Goal: Complete application form: Complete application form

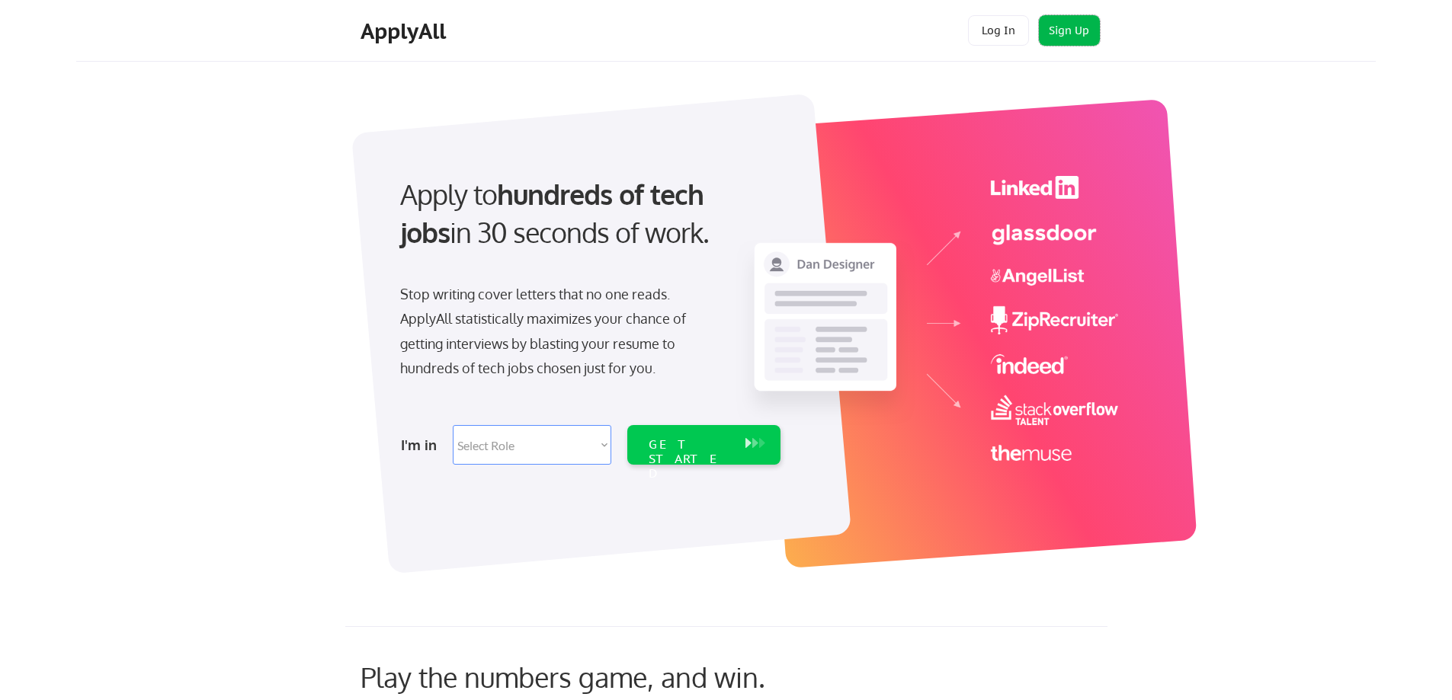
click at [1068, 30] on button "Sign Up" at bounding box center [1069, 30] width 61 height 30
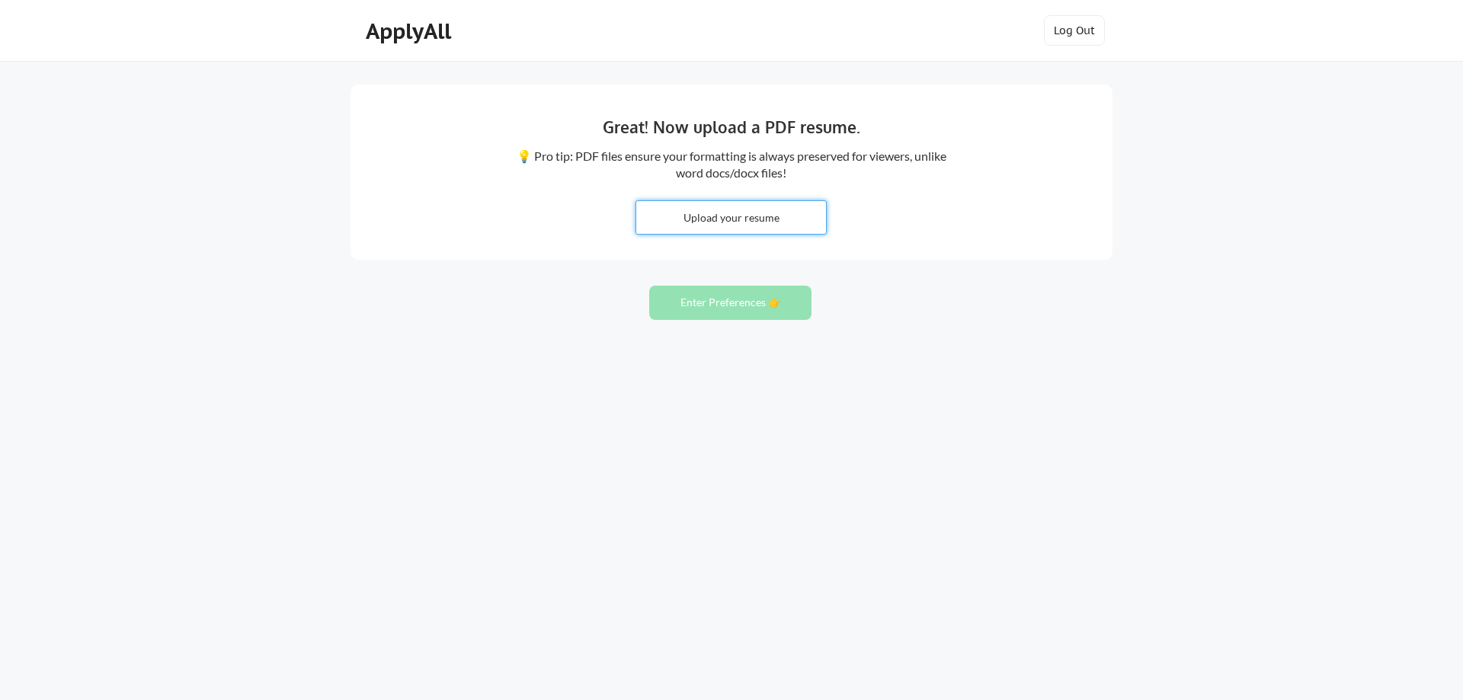
click at [737, 215] on input "file" at bounding box center [731, 217] width 190 height 33
type input "C:\fakepath\[PERSON_NAME].pdf"
click at [720, 303] on button "Enter Preferences 👉" at bounding box center [730, 303] width 162 height 34
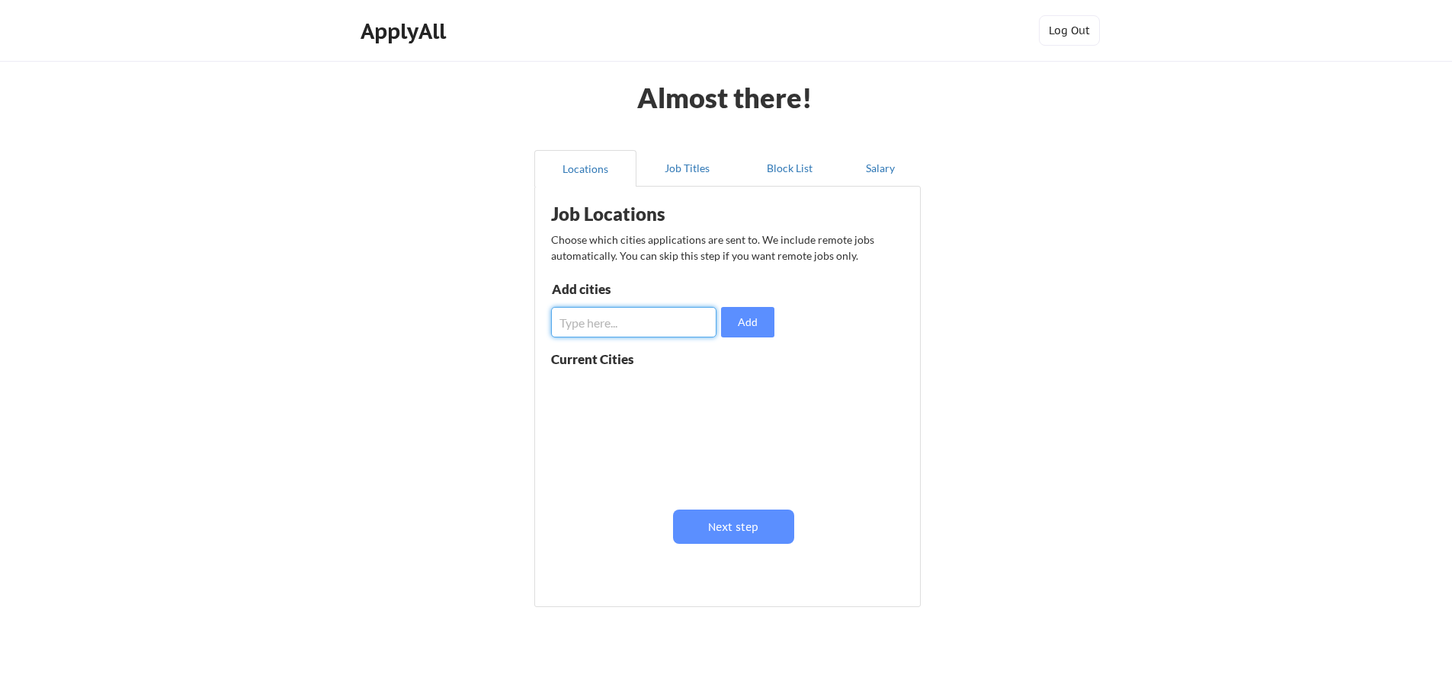
click at [674, 323] on input "input" at bounding box center [633, 322] width 165 height 30
type input "Fairfax, Virginia"
click at [744, 324] on button "Add" at bounding box center [747, 322] width 53 height 30
click at [633, 319] on input "input" at bounding box center [633, 322] width 165 height 30
type input "Vienna, Virginia"
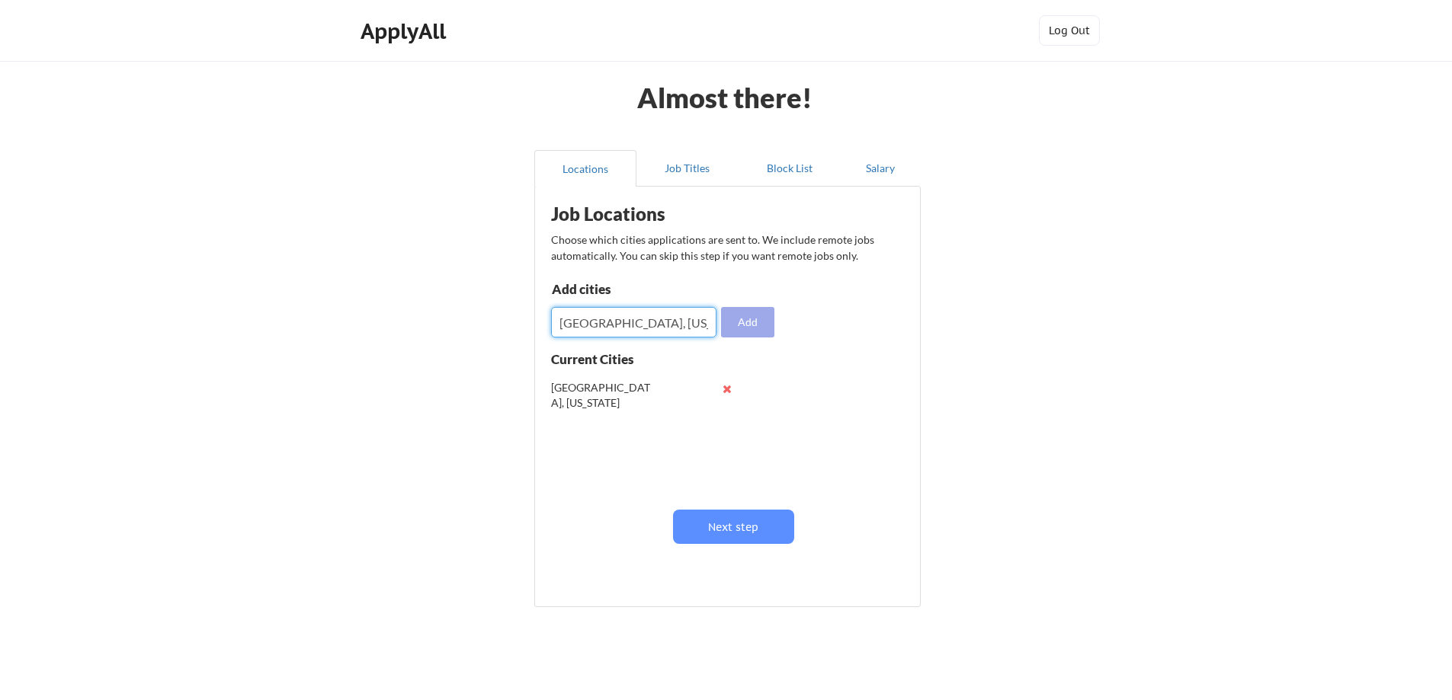
click at [745, 319] on button "Add" at bounding box center [747, 322] width 53 height 30
click at [644, 332] on input "input" at bounding box center [633, 322] width 165 height 30
type input "Reston, Virginia"
click at [755, 325] on button "Add" at bounding box center [747, 322] width 53 height 30
click at [609, 328] on input "input" at bounding box center [633, 322] width 165 height 30
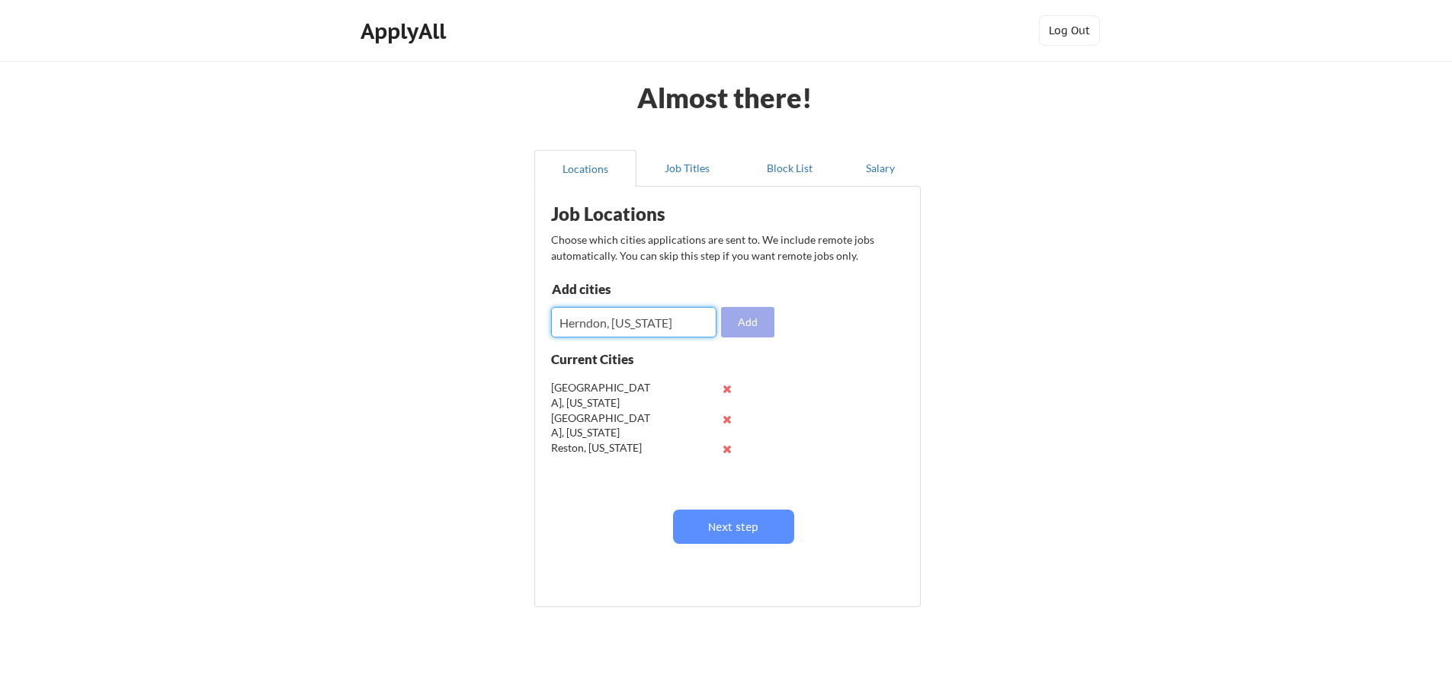
type input "Herndon, Virginia"
click at [734, 313] on button "Add" at bounding box center [747, 322] width 53 height 30
click at [727, 389] on button at bounding box center [727, 388] width 11 height 11
click at [606, 324] on input "input" at bounding box center [633, 322] width 165 height 30
type input "McLean, Virginia"
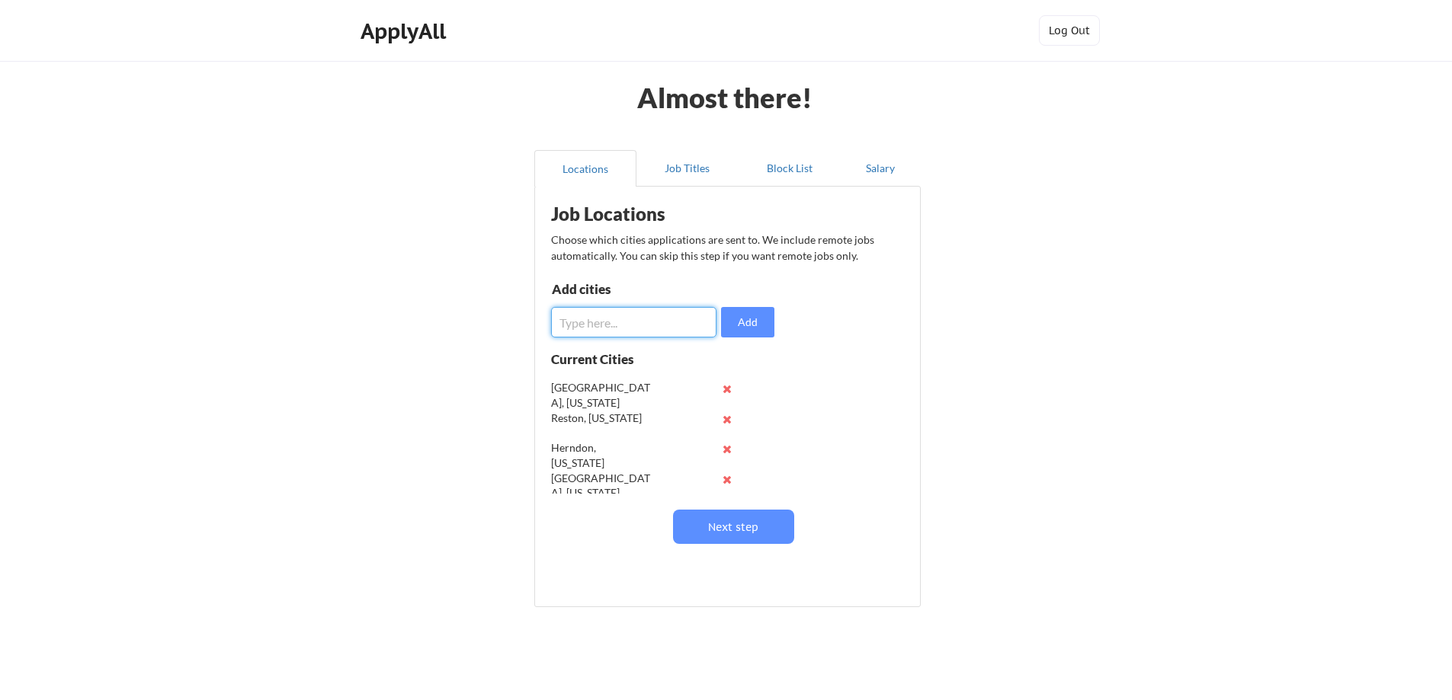
click at [631, 323] on input "input" at bounding box center [633, 322] width 165 height 30
type input "Tysons, Virginia"
click at [752, 523] on button "Next step" at bounding box center [733, 527] width 121 height 34
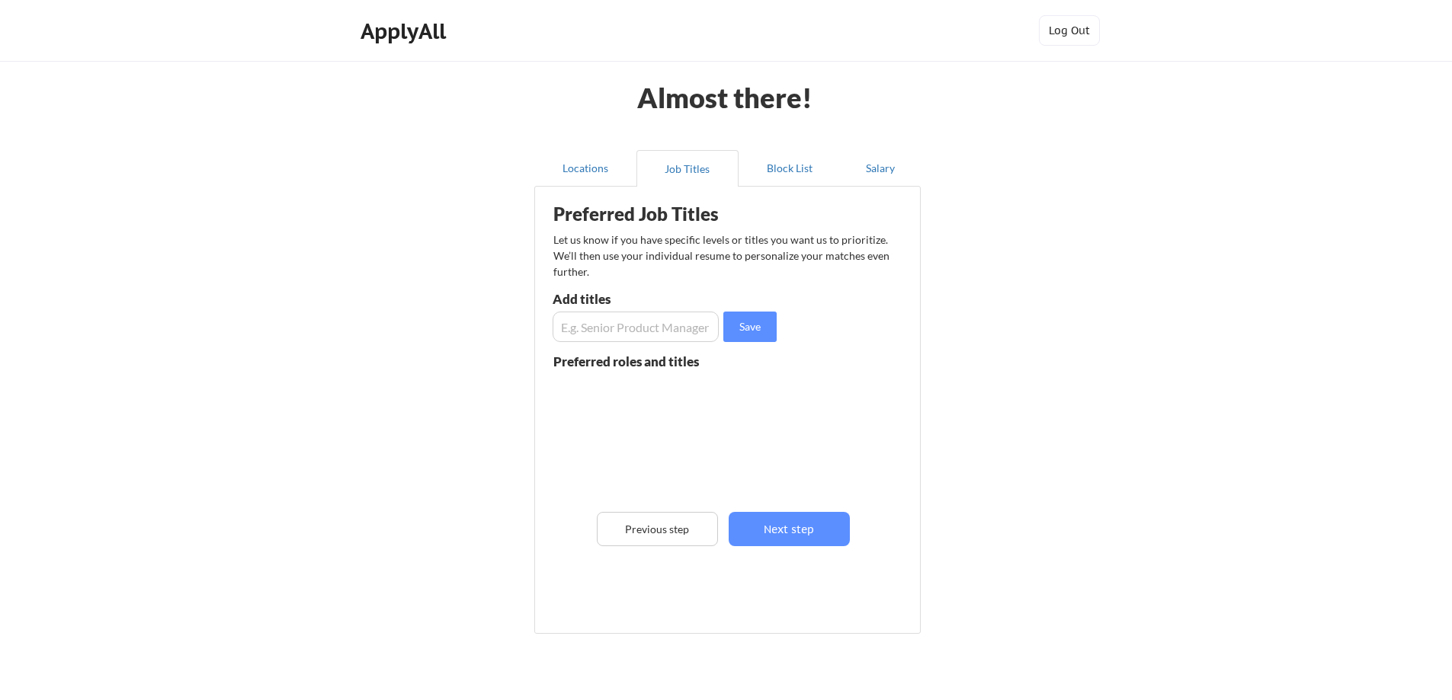
click at [605, 329] on input "input" at bounding box center [636, 327] width 166 height 30
type input "S"
type input "Proposal Manager"
click at [751, 327] on button "Save" at bounding box center [749, 327] width 53 height 30
click at [602, 329] on input "input" at bounding box center [636, 327] width 166 height 30
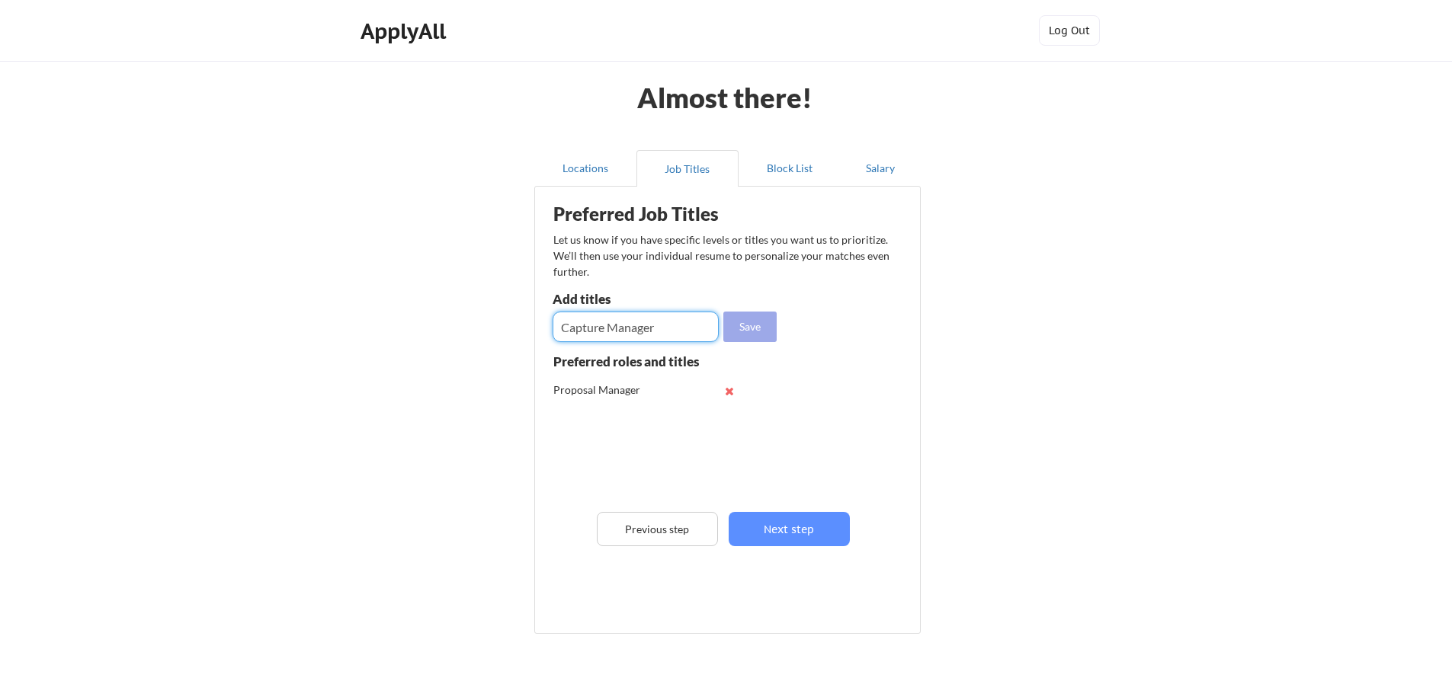
type input "Capture Manager"
drag, startPoint x: 749, startPoint y: 325, endPoint x: 944, endPoint y: 306, distance: 195.3
click at [750, 325] on button "Save" at bounding box center [749, 327] width 53 height 30
click at [605, 321] on input "input" at bounding box center [636, 327] width 166 height 30
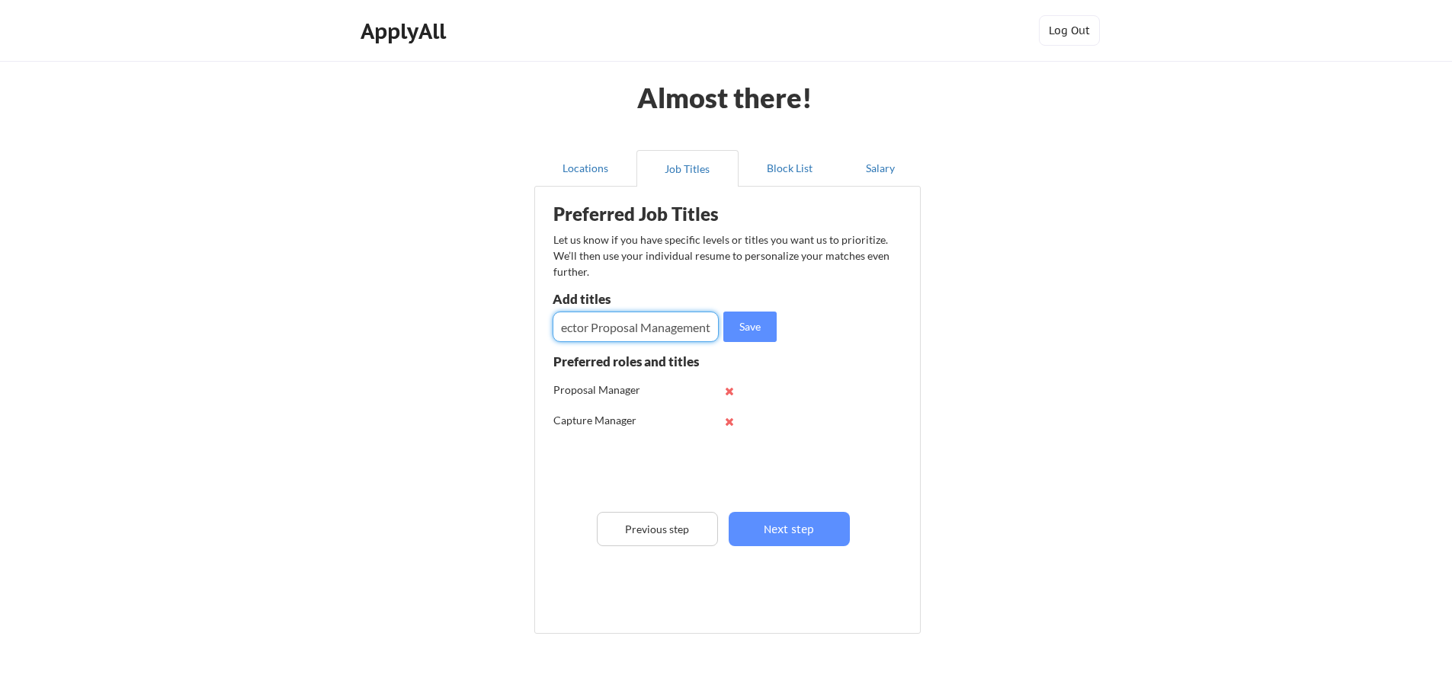
type input "Director Proposal Management"
click at [755, 323] on button "Save" at bounding box center [749, 327] width 53 height 30
click at [630, 328] on input "input" at bounding box center [636, 327] width 166 height 30
type input "Technical Writer"
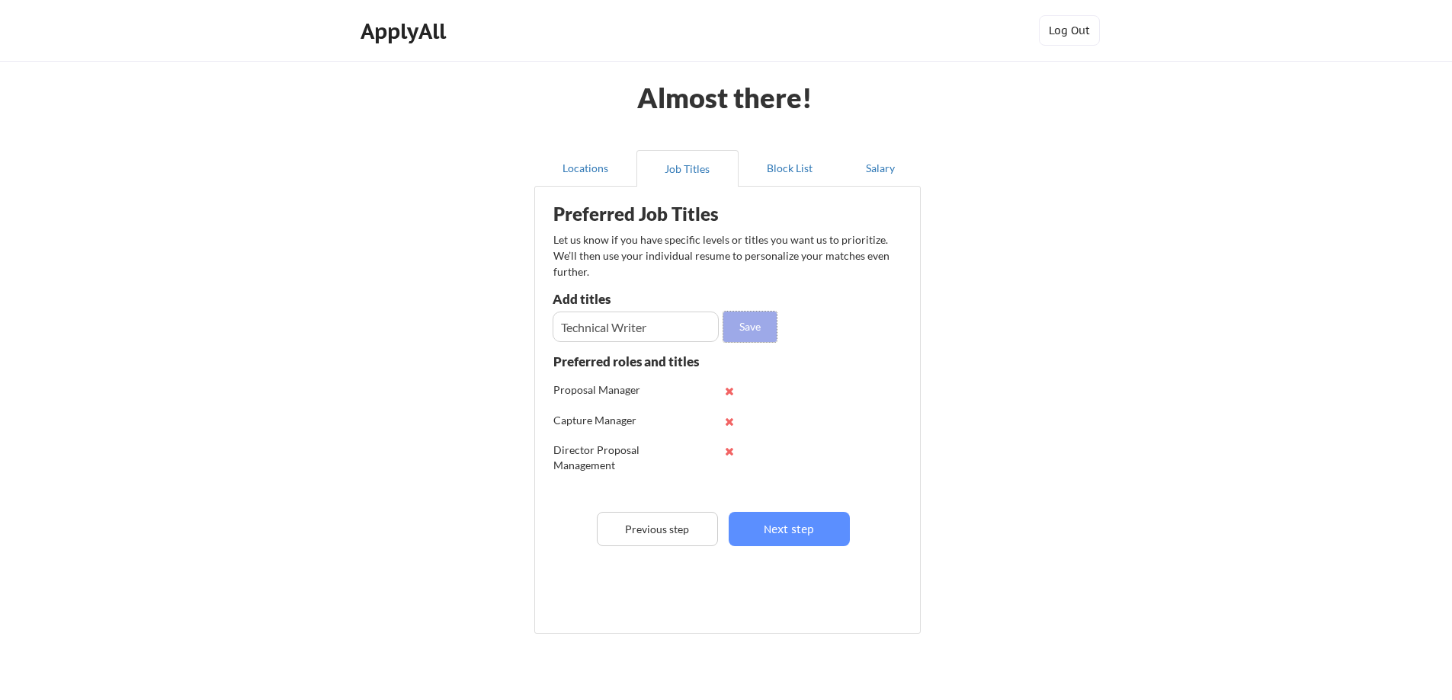
click at [745, 321] on button "Save" at bounding box center [749, 327] width 53 height 30
click at [800, 529] on button "Next step" at bounding box center [789, 529] width 121 height 34
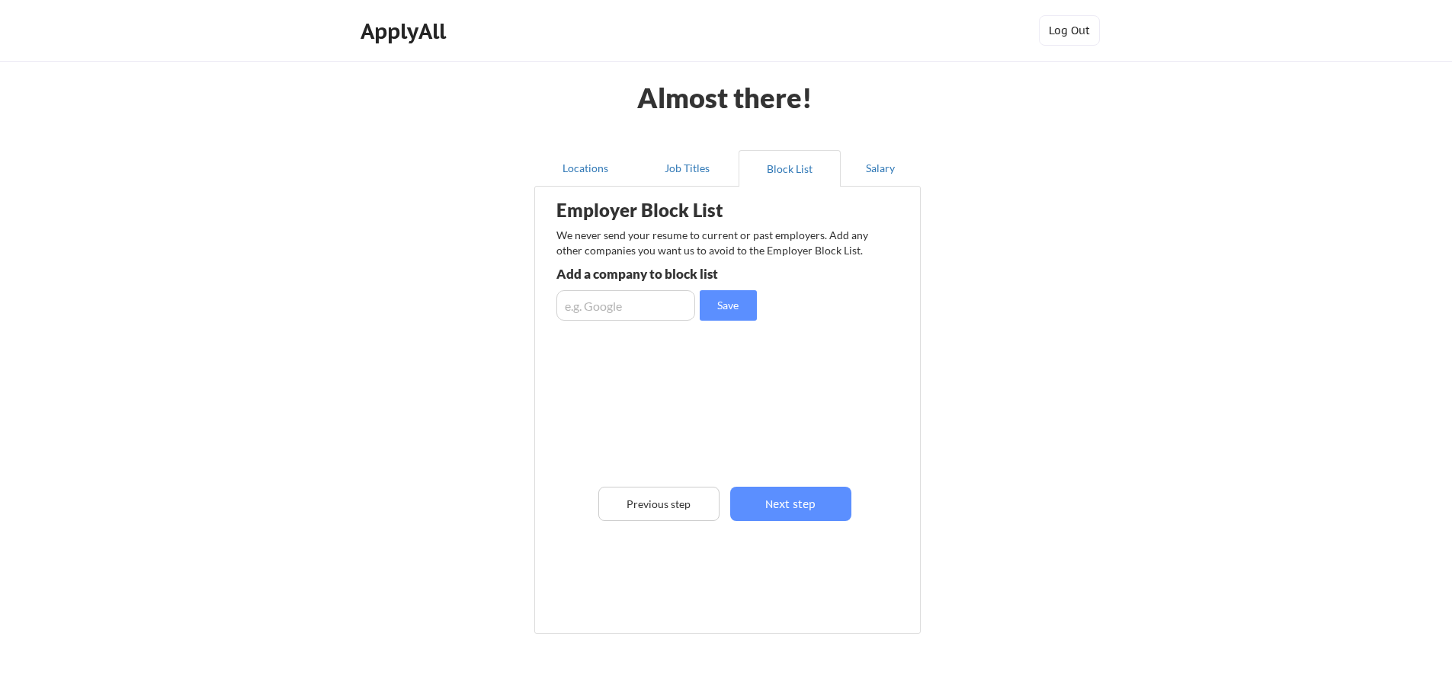
click at [648, 299] on input "input" at bounding box center [625, 305] width 139 height 30
type input "Intellidyne"
click at [747, 303] on button "Save" at bounding box center [728, 305] width 57 height 30
click at [799, 505] on button "Next step" at bounding box center [790, 504] width 121 height 34
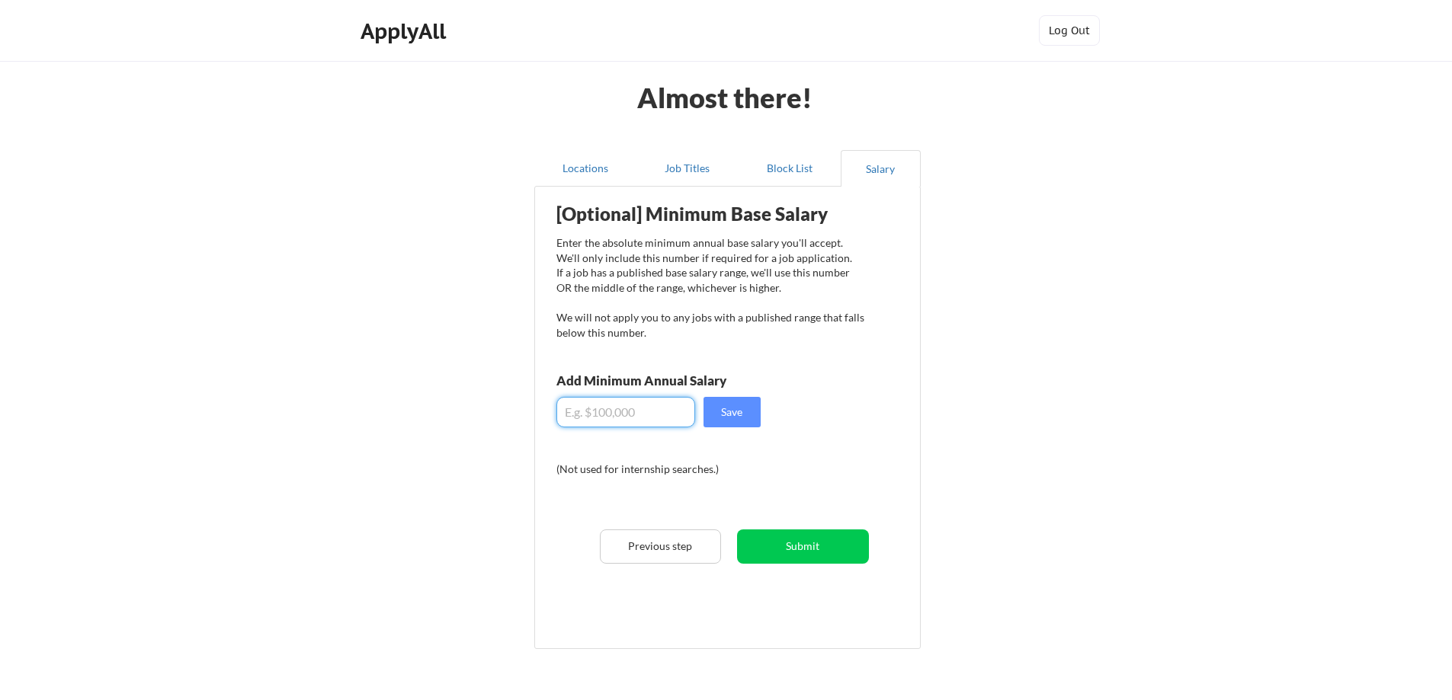
click at [661, 415] on input "input" at bounding box center [625, 412] width 139 height 30
drag, startPoint x: 620, startPoint y: 426, endPoint x: 543, endPoint y: 426, distance: 77.0
click at [543, 426] on div "[Optional] Minimum Base Salary Enter the absolute minimum annual base salary yo…" at bounding box center [731, 412] width 376 height 436
click at [730, 412] on button "Save" at bounding box center [732, 412] width 57 height 30
click at [589, 409] on input "input" at bounding box center [625, 412] width 139 height 30
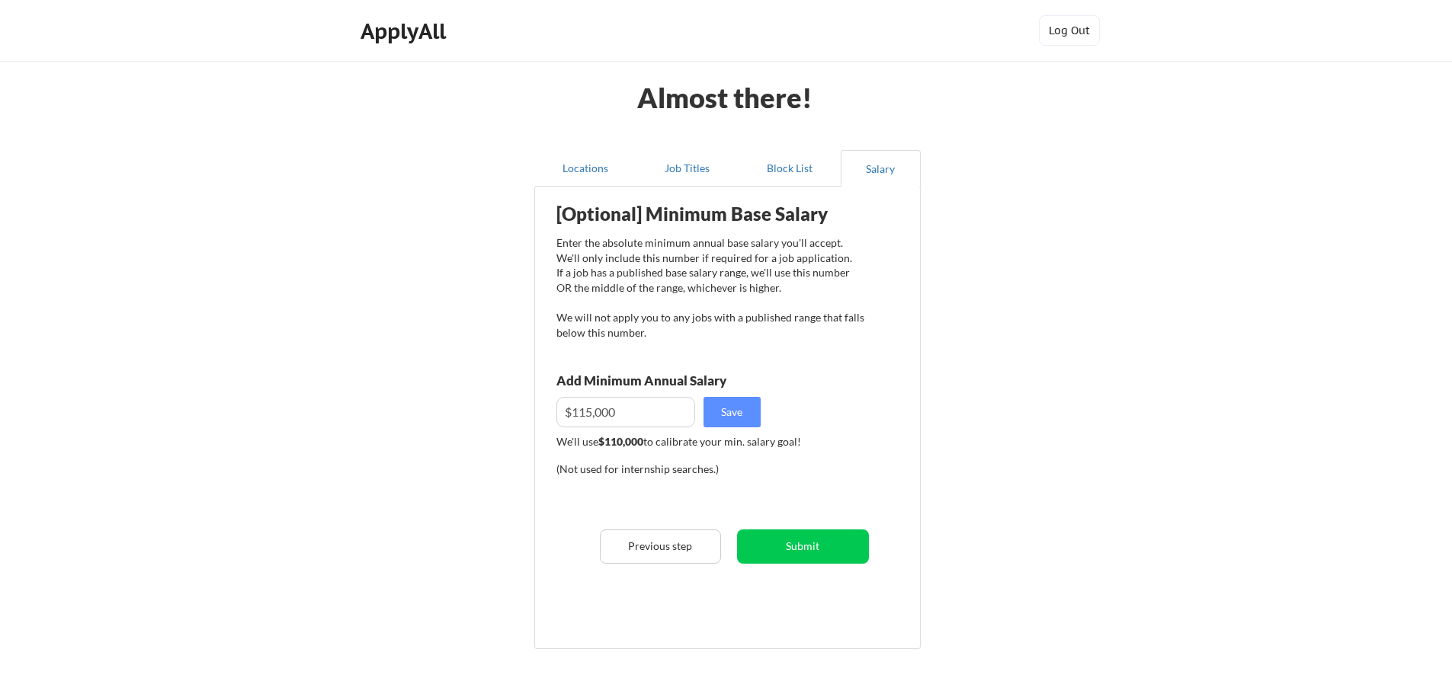
click at [812, 306] on div "Enter the absolute minimum annual base salary you'll accept. We'll only include…" at bounding box center [710, 288] width 308 height 104
click at [586, 411] on input "input" at bounding box center [625, 412] width 139 height 30
type input "$110,000"
click at [727, 408] on button "Save" at bounding box center [732, 412] width 57 height 30
click at [809, 548] on button "Submit" at bounding box center [803, 547] width 132 height 34
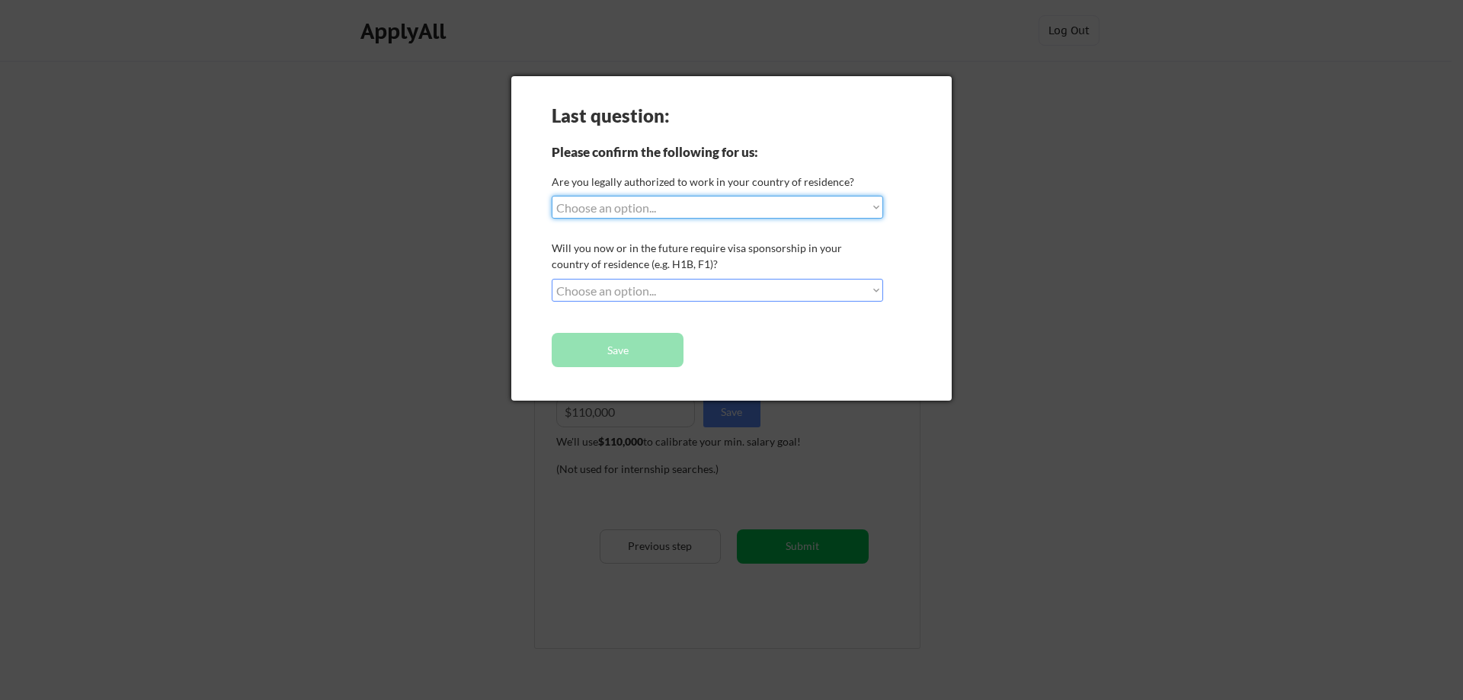
click at [873, 209] on select "Choose an option... Yes, I am a US Citizen Yes, I am a Canadian Citizen Yes, I …" at bounding box center [718, 207] width 332 height 23
select select ""yes__i_am_a_us_citizen""
click at [552, 196] on select "Choose an option... Yes, I am a US Citizen Yes, I am a Canadian Citizen Yes, I …" at bounding box center [718, 207] width 332 height 23
click at [666, 290] on select "Choose an option... No, I will not need sponsorship Yes, I will need sponsorship" at bounding box center [718, 290] width 332 height 23
select select ""no__i_will_not_need_sponsorship""
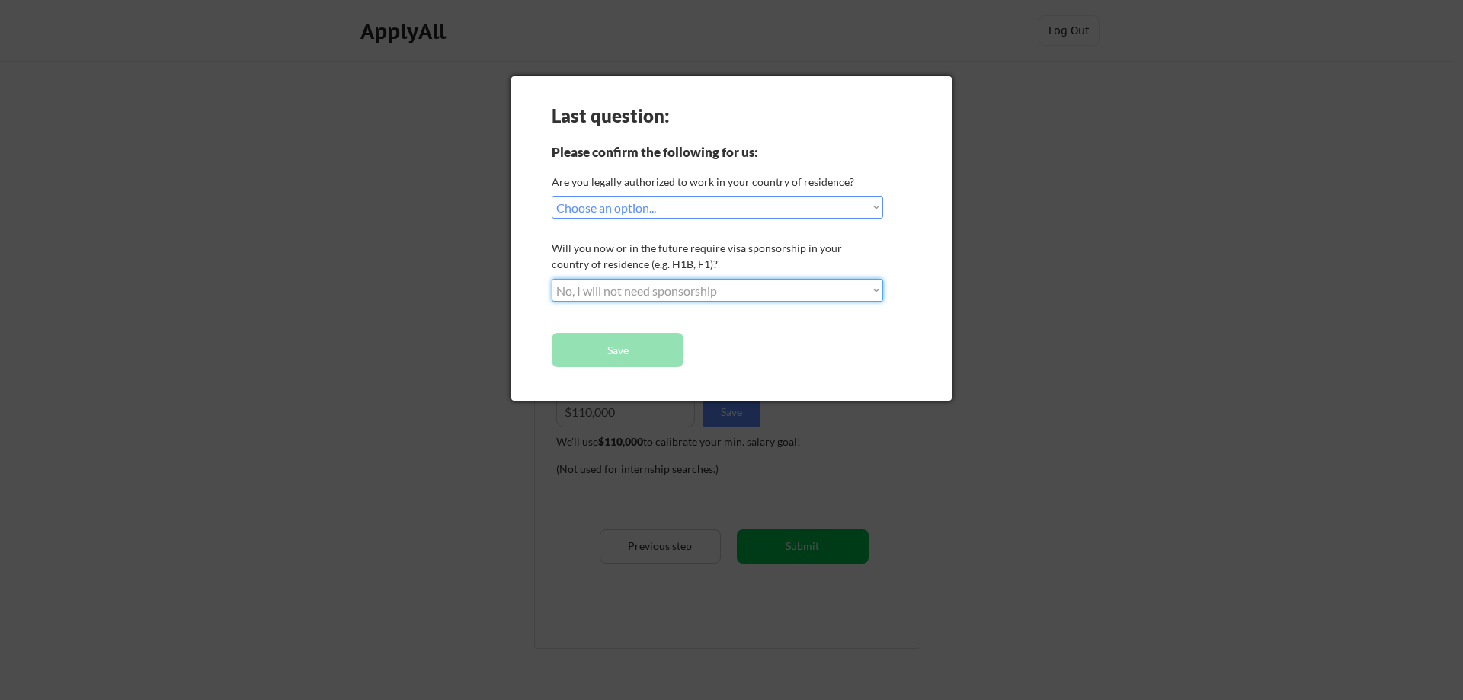
click at [552, 279] on select "Choose an option... No, I will not need sponsorship Yes, I will need sponsorship" at bounding box center [718, 290] width 332 height 23
click at [620, 351] on button "Save" at bounding box center [618, 350] width 132 height 34
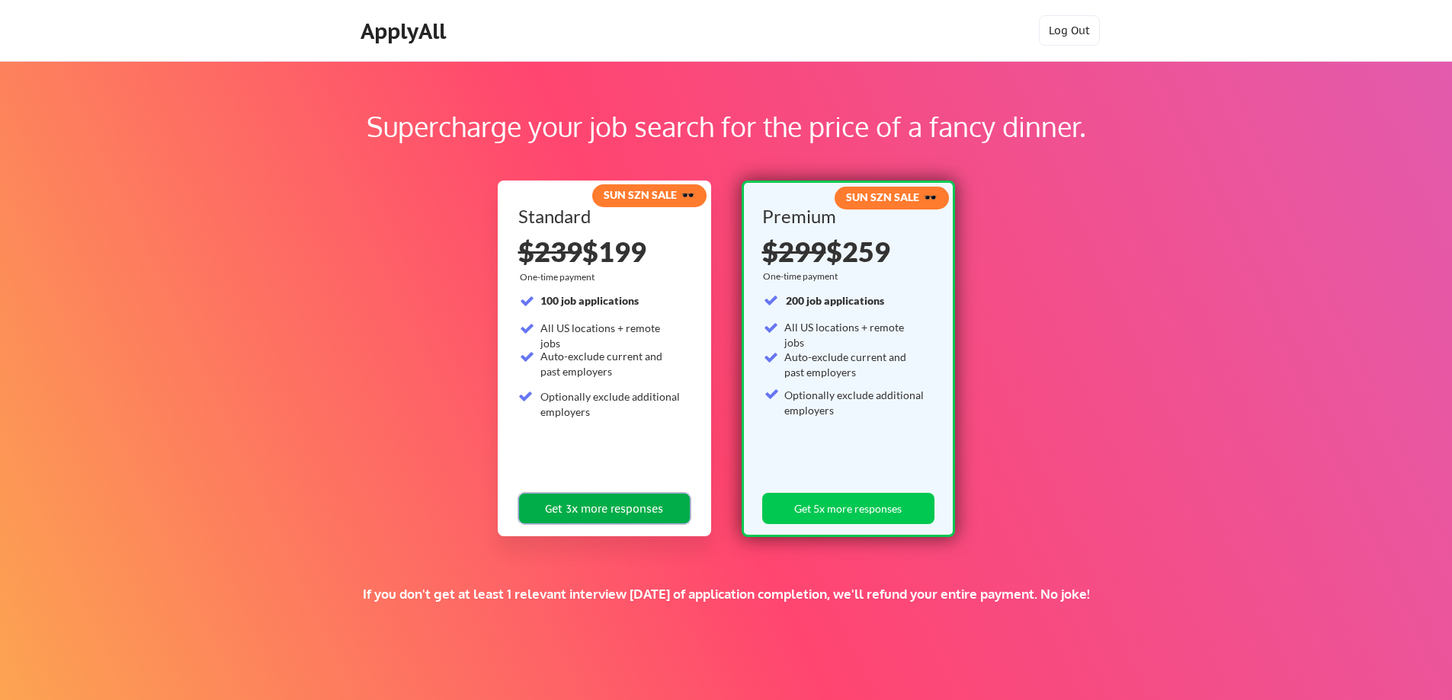
click at [601, 508] on button "Get 3x more responses" at bounding box center [604, 508] width 172 height 31
